Goal: Information Seeking & Learning: Learn about a topic

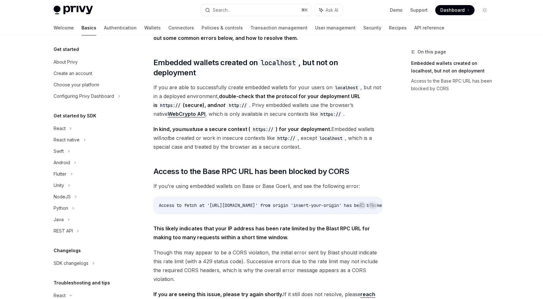
scroll to position [95, 0]
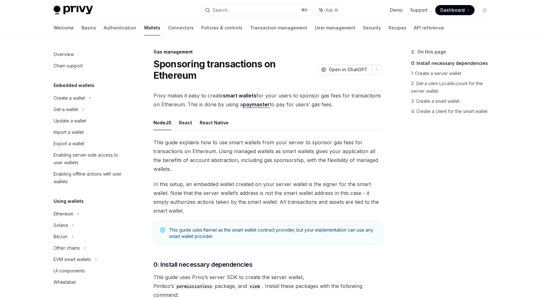
scroll to position [249, 0]
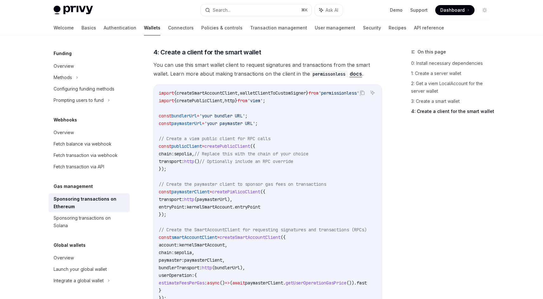
scroll to position [753, 0]
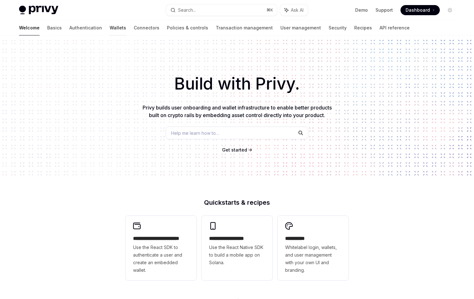
click at [110, 27] on link "Wallets" at bounding box center [118, 27] width 16 height 15
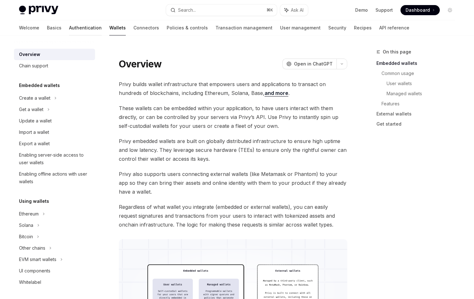
click at [69, 26] on link "Authentication" at bounding box center [85, 27] width 33 height 15
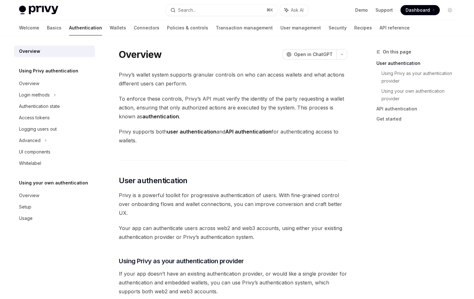
click at [37, 28] on div "Welcome Basics Authentication Wallets Connectors Policies & controls Transactio…" at bounding box center [214, 27] width 391 height 15
click at [47, 29] on link "Basics" at bounding box center [54, 27] width 15 height 15
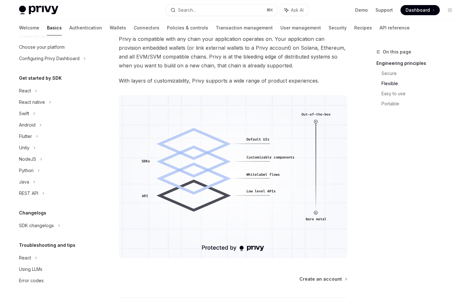
scroll to position [529, 0]
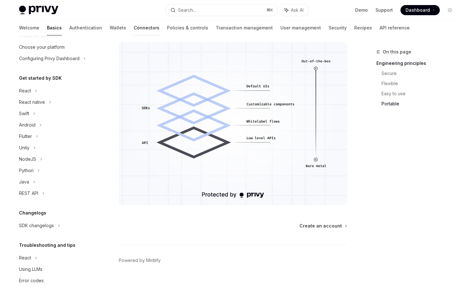
click at [134, 27] on link "Connectors" at bounding box center [147, 27] width 26 height 15
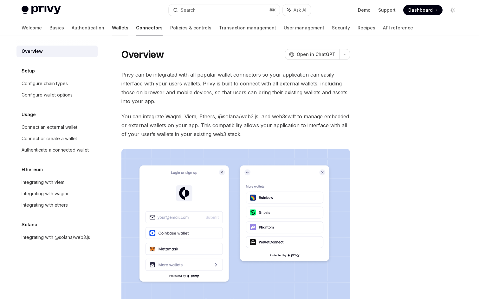
click at [112, 27] on link "Wallets" at bounding box center [120, 27] width 16 height 15
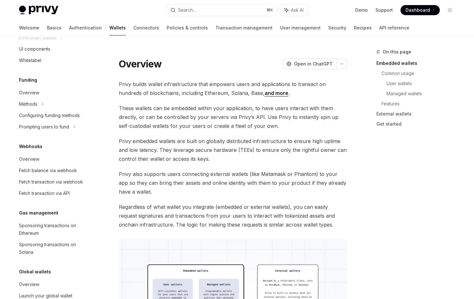
scroll to position [249, 0]
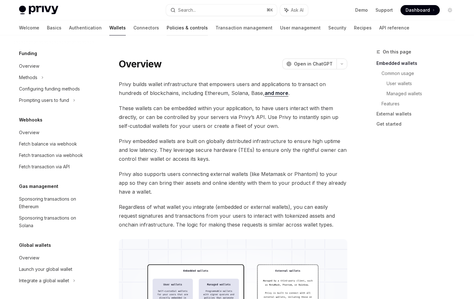
click at [167, 23] on link "Policies & controls" at bounding box center [187, 27] width 41 height 15
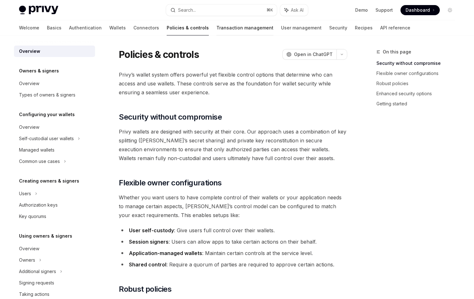
click at [216, 27] on link "Transaction management" at bounding box center [244, 27] width 57 height 15
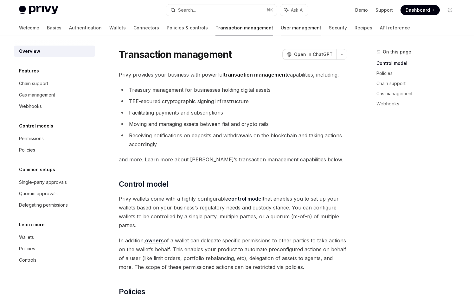
click at [281, 35] on link "User management" at bounding box center [301, 27] width 41 height 15
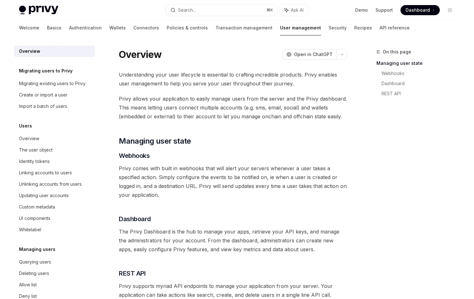
click at [33, 26] on div "Welcome Basics Authentication Wallets Connectors Policies & controls Transactio…" at bounding box center [214, 27] width 391 height 15
click at [47, 26] on link "Basics" at bounding box center [54, 27] width 15 height 15
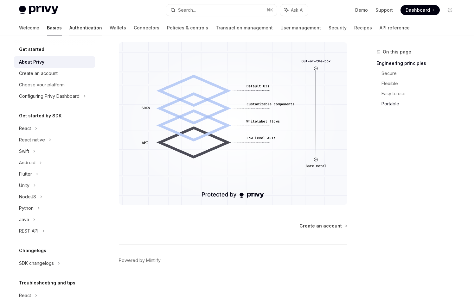
click at [69, 30] on link "Authentication" at bounding box center [85, 27] width 33 height 15
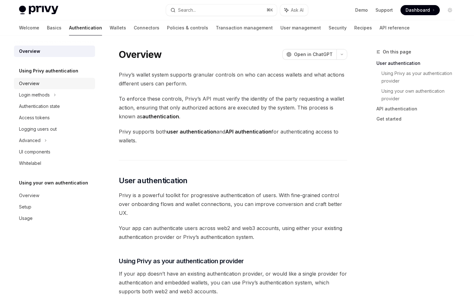
click at [73, 86] on div "Overview" at bounding box center [55, 84] width 72 height 8
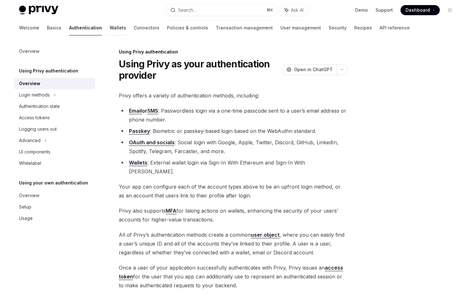
click at [110, 30] on link "Wallets" at bounding box center [118, 27] width 16 height 15
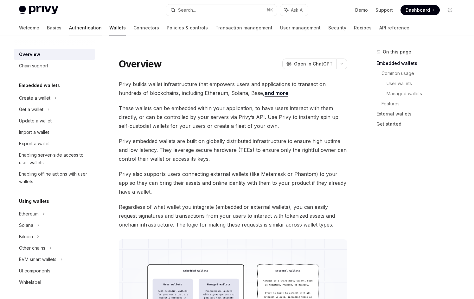
click at [69, 28] on link "Authentication" at bounding box center [85, 27] width 33 height 15
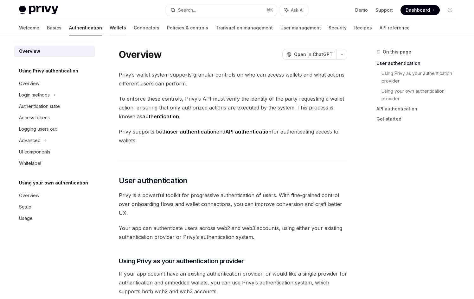
click at [110, 28] on link "Wallets" at bounding box center [118, 27] width 16 height 15
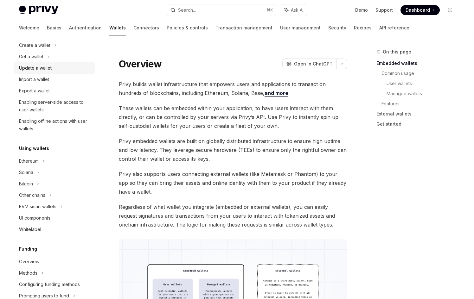
scroll to position [75, 0]
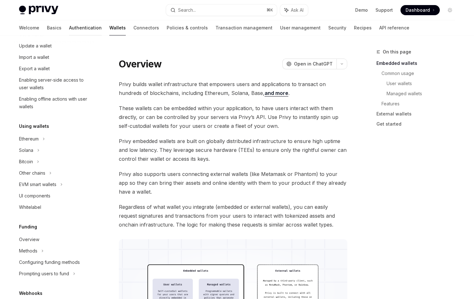
click at [69, 27] on link "Authentication" at bounding box center [85, 27] width 33 height 15
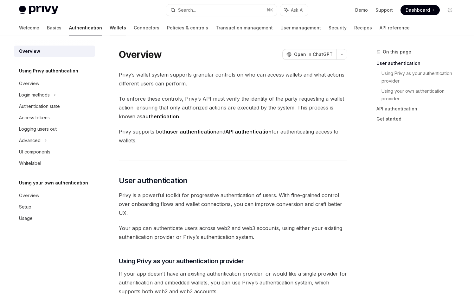
click at [110, 28] on link "Wallets" at bounding box center [118, 27] width 16 height 15
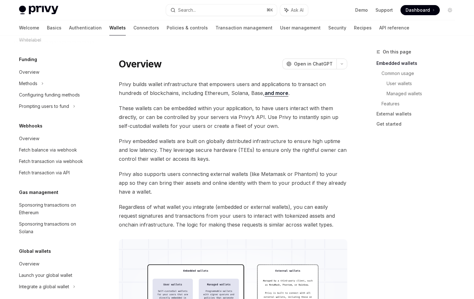
scroll to position [249, 0]
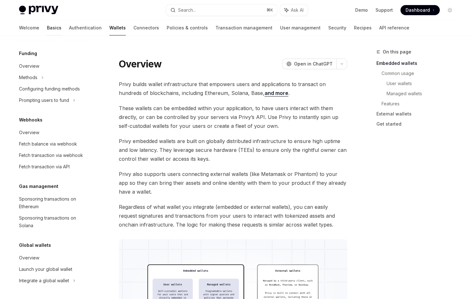
click at [47, 25] on link "Basics" at bounding box center [54, 27] width 15 height 15
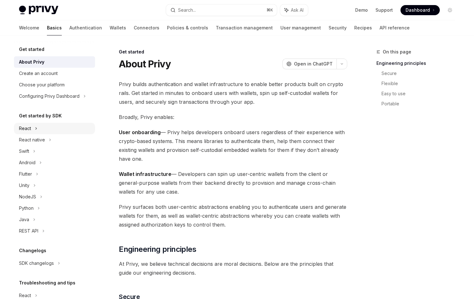
click at [64, 131] on div "React" at bounding box center [54, 128] width 81 height 11
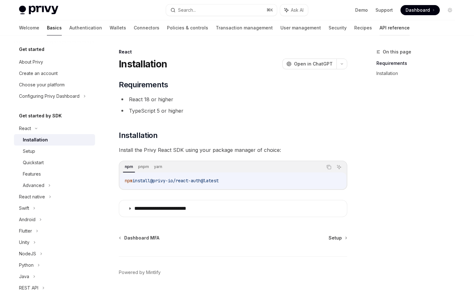
click at [380, 27] on link "API reference" at bounding box center [395, 27] width 30 height 15
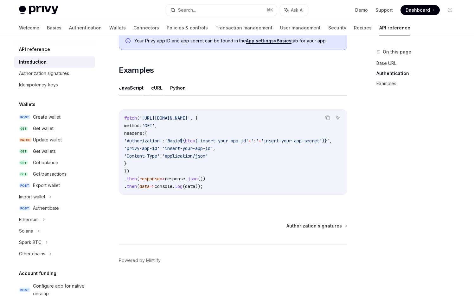
click at [155, 85] on button "cURL" at bounding box center [156, 87] width 11 height 15
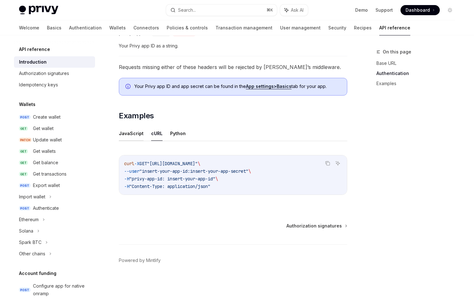
click at [129, 136] on button "JavaScript" at bounding box center [131, 133] width 25 height 15
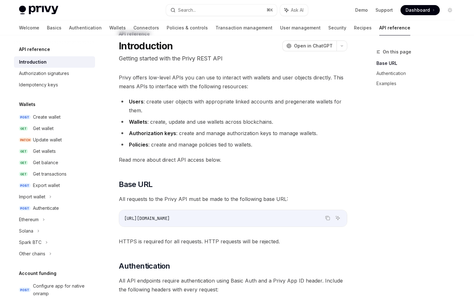
scroll to position [21, 0]
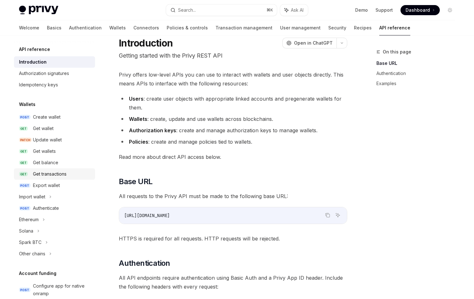
click at [72, 169] on link "GET Get transactions" at bounding box center [54, 174] width 81 height 11
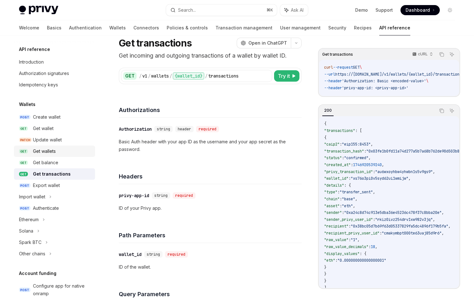
click at [66, 157] on link "GET Get wallets" at bounding box center [54, 151] width 81 height 11
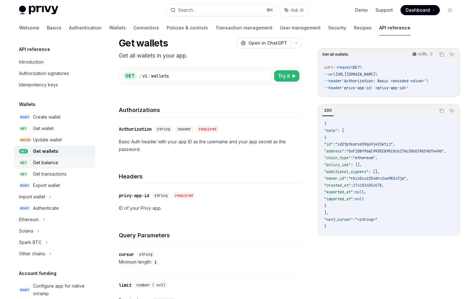
click at [65, 166] on div "Get balance" at bounding box center [62, 163] width 58 height 8
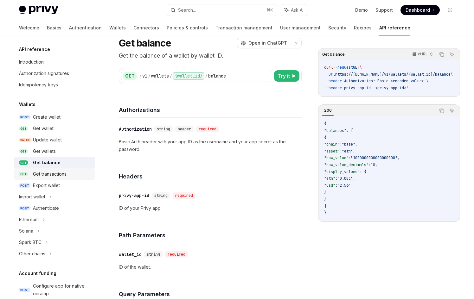
click at [63, 171] on div "Get transactions" at bounding box center [50, 174] width 34 height 8
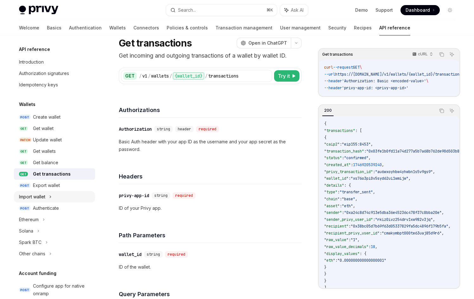
click at [65, 192] on div "Import wallet" at bounding box center [54, 196] width 81 height 11
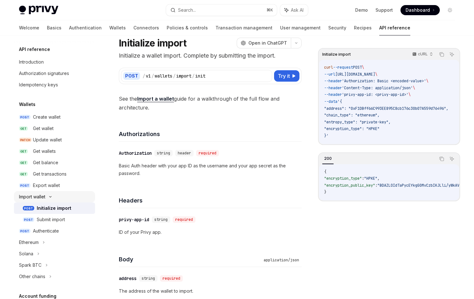
click at [65, 192] on div "Import wallet" at bounding box center [54, 196] width 81 height 11
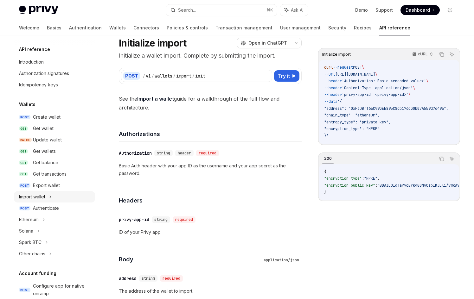
click at [65, 192] on div "Import wallet" at bounding box center [54, 196] width 81 height 11
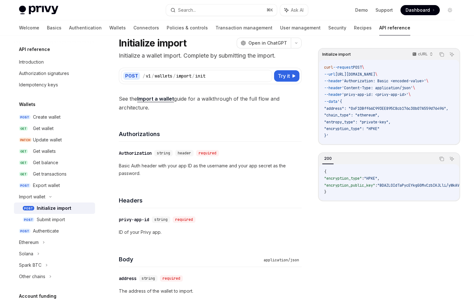
click at [59, 214] on link "POST Initialize import" at bounding box center [54, 208] width 81 height 11
type textarea "*"
click at [157, 98] on link "Import a wallet" at bounding box center [155, 99] width 37 height 7
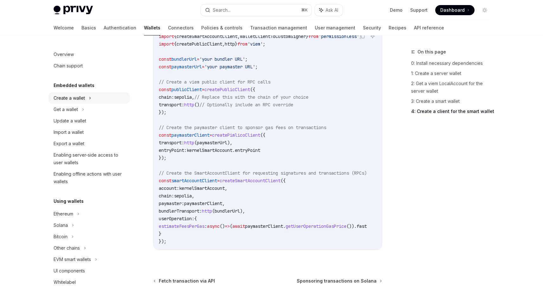
click at [76, 99] on div "Create a wallet" at bounding box center [69, 98] width 31 height 8
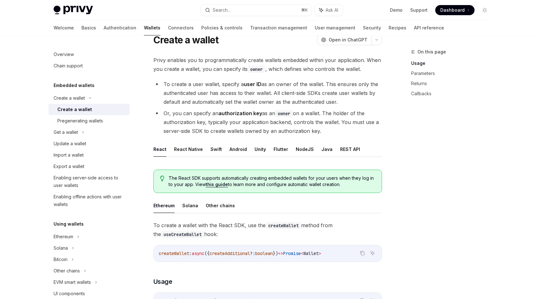
scroll to position [25, 0]
click at [118, 137] on div "Get a wallet" at bounding box center [88, 132] width 81 height 11
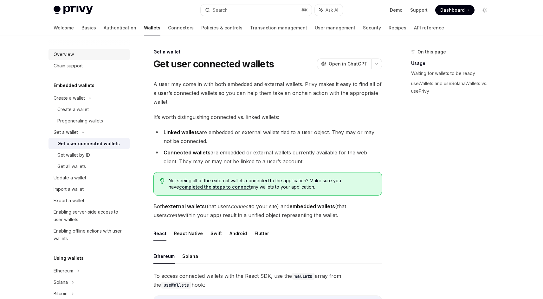
click at [74, 53] on div "Overview" at bounding box center [90, 55] width 72 height 8
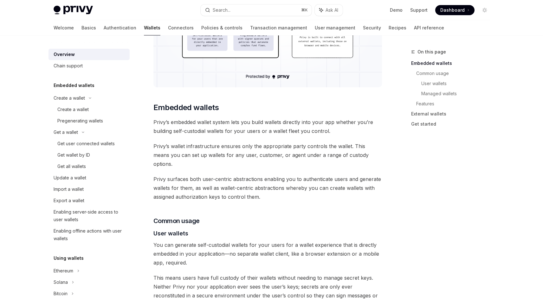
scroll to position [277, 0]
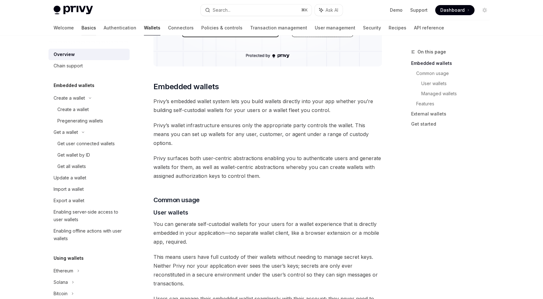
click at [81, 23] on link "Basics" at bounding box center [88, 27] width 15 height 15
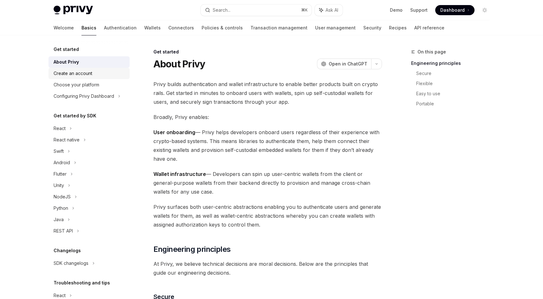
click at [70, 74] on div "Create an account" at bounding box center [73, 74] width 39 height 8
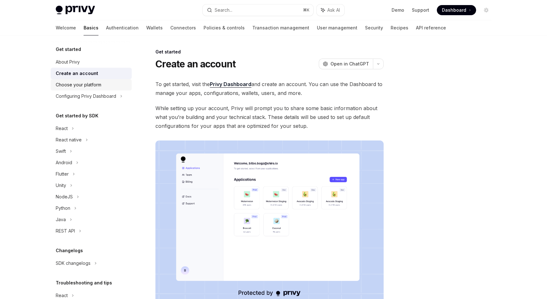
click at [73, 86] on div "Choose your platform" at bounding box center [79, 85] width 46 height 8
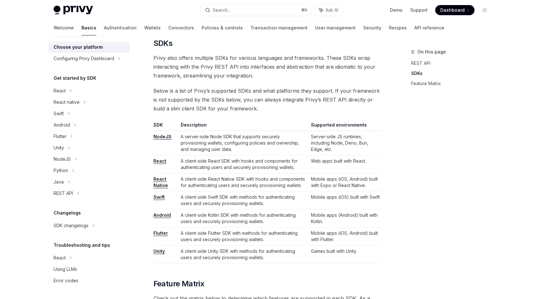
scroll to position [321, 0]
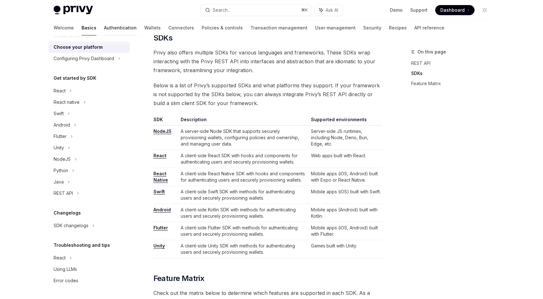
click at [104, 27] on link "Authentication" at bounding box center [120, 27] width 33 height 15
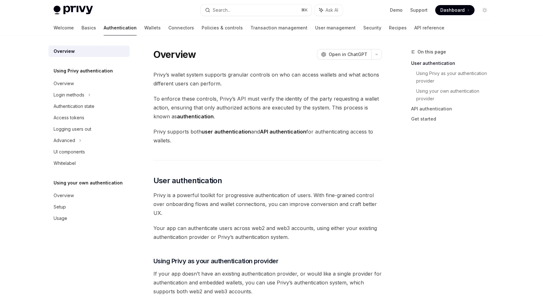
click at [110, 27] on div "Welcome Basics Authentication Wallets Connectors Policies & controls Transactio…" at bounding box center [249, 27] width 391 height 15
click at [67, 161] on div "Whitelabel" at bounding box center [65, 164] width 22 height 8
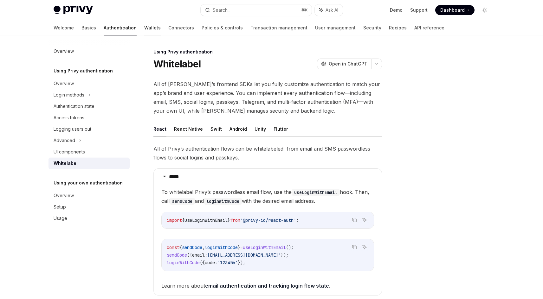
click at [144, 25] on link "Wallets" at bounding box center [152, 27] width 16 height 15
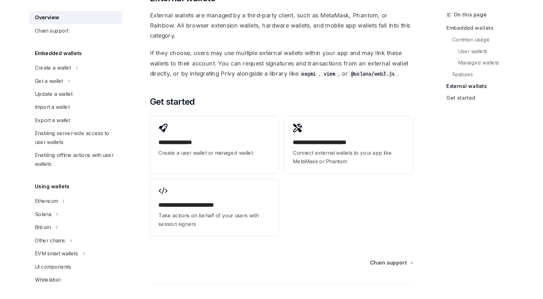
scroll to position [956, 0]
click at [96, 68] on div "Chain support" at bounding box center [90, 66] width 72 height 8
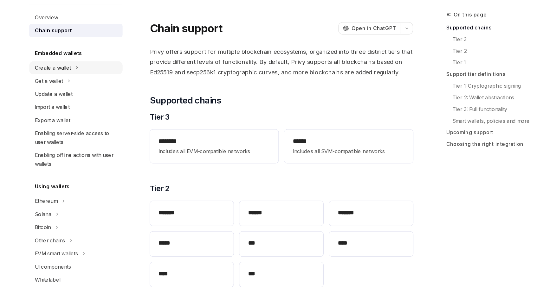
click at [99, 95] on div "Create a wallet" at bounding box center [88, 98] width 81 height 11
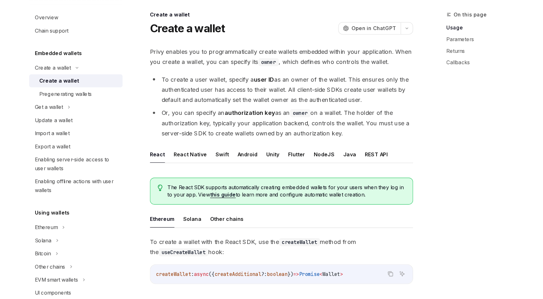
click at [77, 87] on h5 "Embedded wallets" at bounding box center [74, 86] width 41 height 8
click at [79, 118] on div "Pregenerating wallets" at bounding box center [80, 121] width 46 height 8
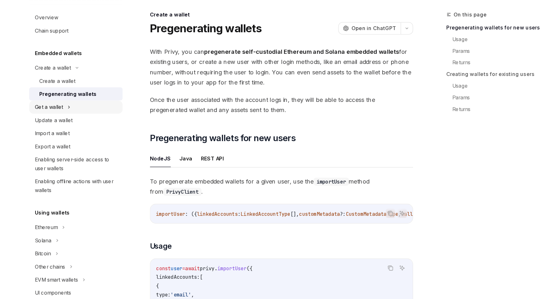
click at [77, 132] on div "Get a wallet" at bounding box center [66, 133] width 24 height 8
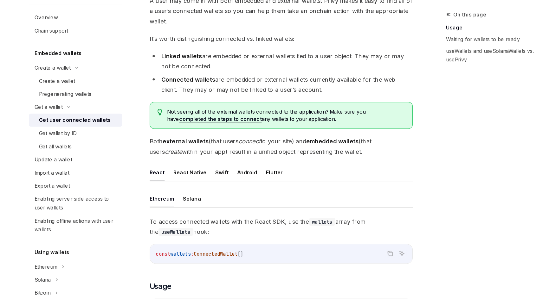
scroll to position [45, 0]
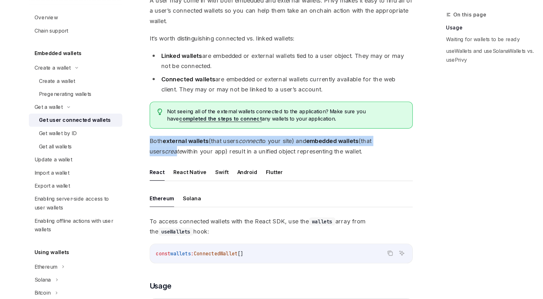
drag, startPoint x: 154, startPoint y: 165, endPoint x: 163, endPoint y: 168, distance: 9.9
click at [163, 168] on span "Both external wallets (that users connect to your site) and embedded wallets (t…" at bounding box center [267, 166] width 228 height 18
click at [167, 168] on em "create" at bounding box center [174, 171] width 15 height 6
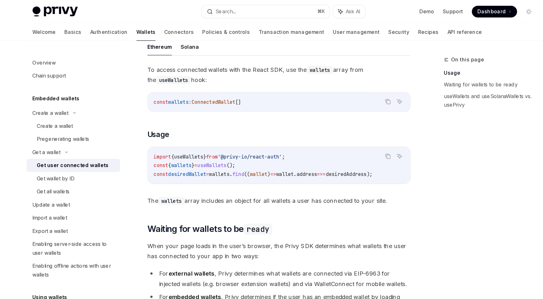
scroll to position [214, 0]
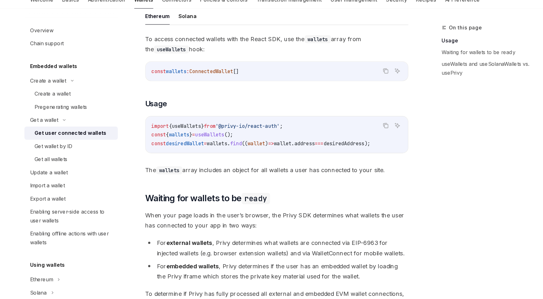
click at [202, 138] on span "useWallets" at bounding box center [188, 138] width 25 height 6
copy span "useWallets"
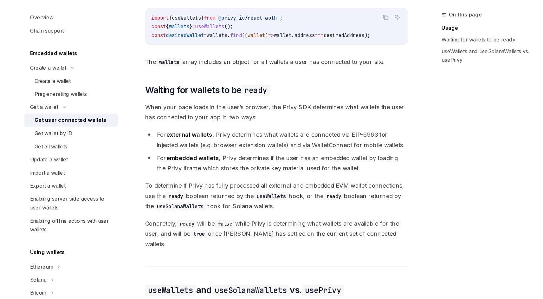
scroll to position [307, 0]
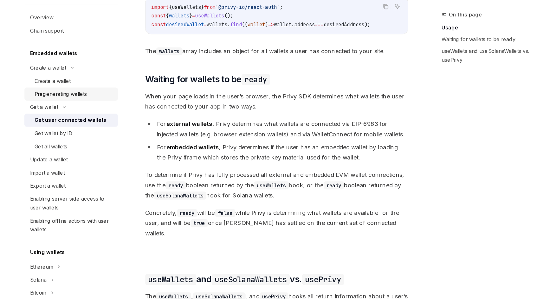
click at [90, 123] on div "Pregenerating wallets" at bounding box center [80, 121] width 46 height 8
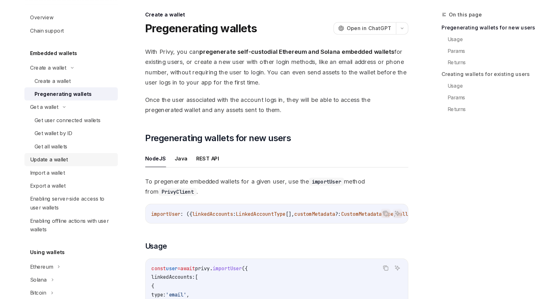
click at [84, 173] on link "Update a wallet" at bounding box center [88, 177] width 81 height 11
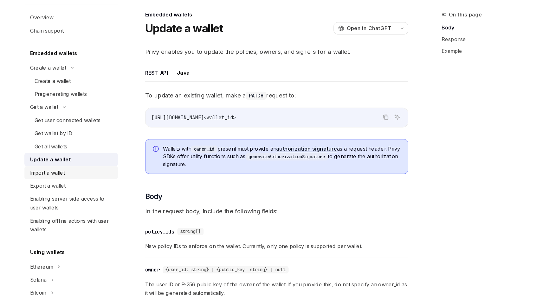
click at [85, 185] on link "Import a wallet" at bounding box center [88, 189] width 81 height 11
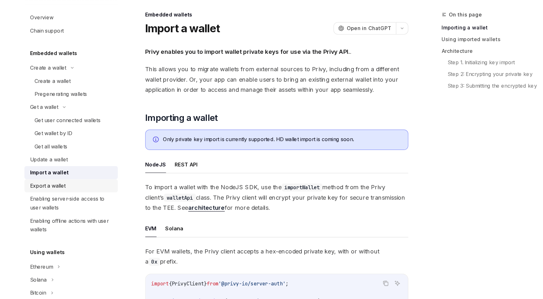
click at [82, 200] on div "Export a wallet" at bounding box center [69, 201] width 31 height 8
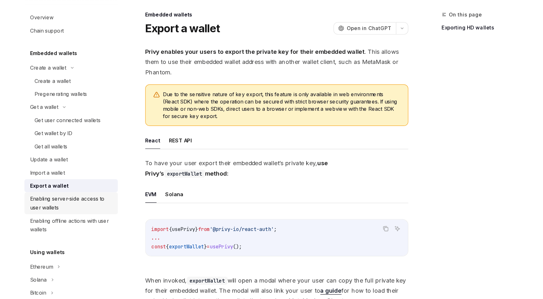
click at [84, 217] on div "Enabling server-side access to user wallets" at bounding box center [90, 215] width 72 height 15
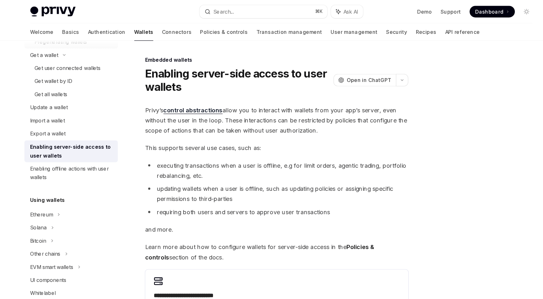
scroll to position [92, 0]
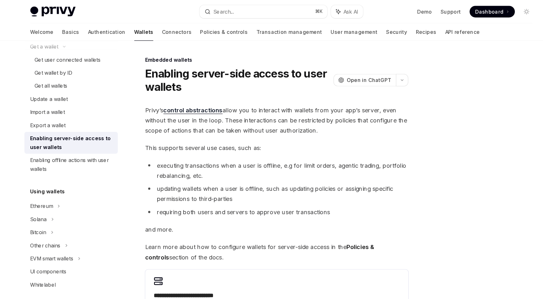
click at [96, 153] on div "Overview Chain support Embedded wallets Create a wallet Create a wallet Pregene…" at bounding box center [88, 227] width 81 height 547
click at [96, 148] on div "Enabling offline actions with user wallets" at bounding box center [90, 143] width 72 height 15
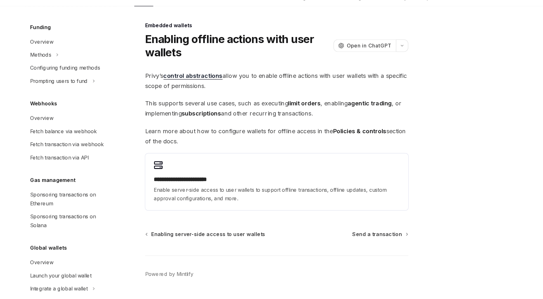
scroll to position [8, 0]
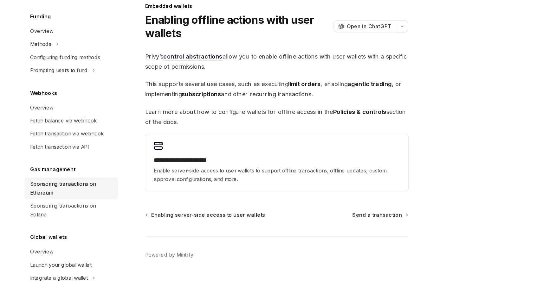
click at [97, 202] on div "Sponsoring transactions on Ethereum" at bounding box center [90, 202] width 72 height 15
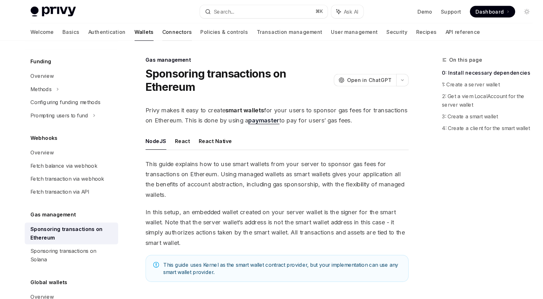
click at [168, 27] on link "Connectors" at bounding box center [181, 27] width 26 height 15
type textarea "*"
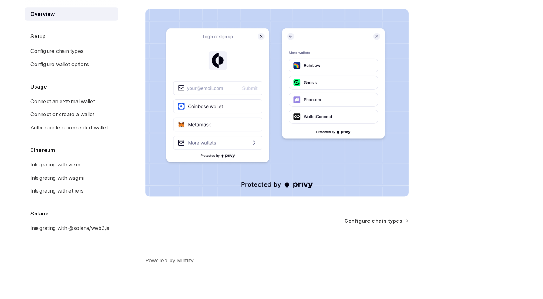
scroll to position [107, 0]
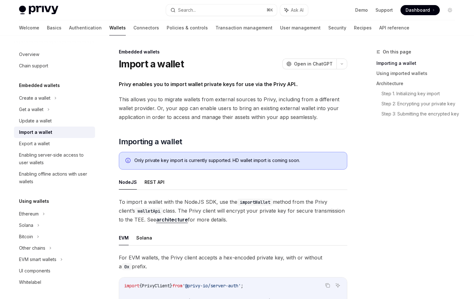
click at [66, 138] on link "Import a wallet" at bounding box center [54, 132] width 81 height 11
click at [66, 150] on link "Enabling server-side access to user wallets" at bounding box center [54, 159] width 81 height 19
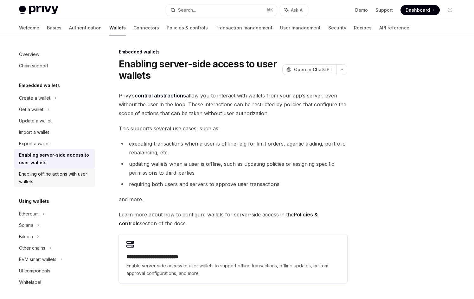
click at [62, 174] on div "Enabling offline actions with user wallets" at bounding box center [55, 177] width 72 height 15
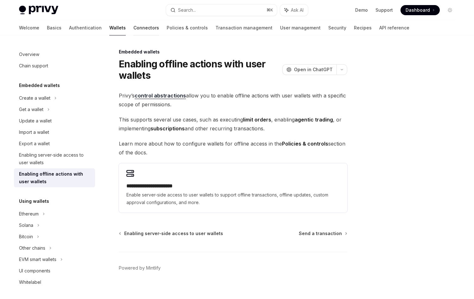
click at [133, 29] on link "Connectors" at bounding box center [146, 27] width 26 height 15
type textarea "*"
